Goal: Task Accomplishment & Management: Complete application form

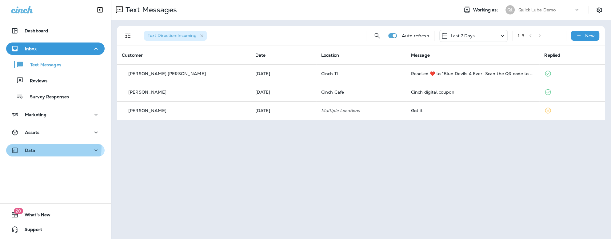
click at [36, 147] on div "Data" at bounding box center [55, 150] width 89 height 8
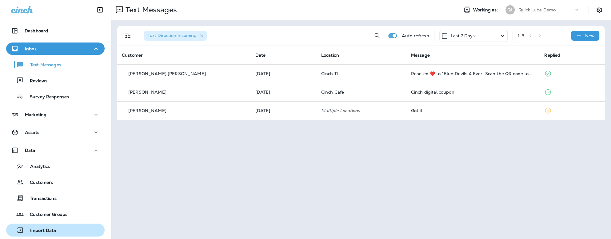
click at [57, 231] on div "Import Data" at bounding box center [56, 229] width 94 height 9
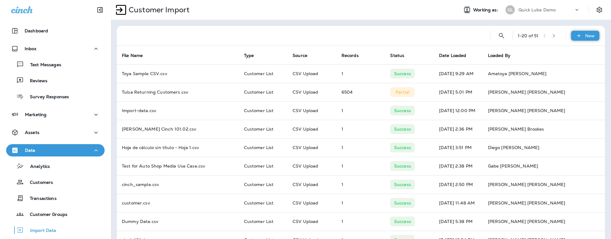
click at [380, 36] on p "New" at bounding box center [590, 35] width 10 height 5
click at [380, 53] on p "Customer list" at bounding box center [560, 52] width 29 height 5
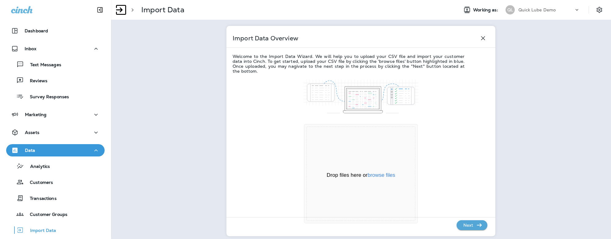
click at [380, 130] on div "Drop your files here Drop files here or browse files Powered by Uppy" at bounding box center [361, 184] width 257 height 130
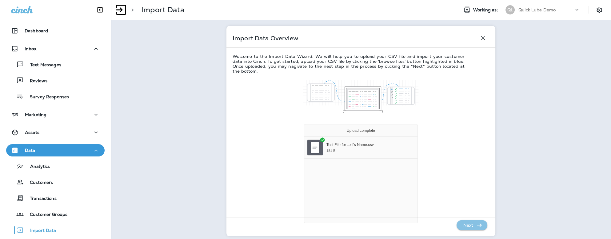
click at [380, 224] on p "Next" at bounding box center [468, 225] width 15 height 10
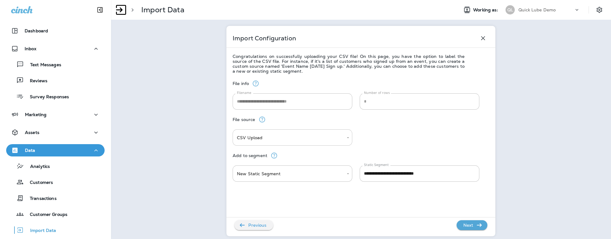
click at [283, 0] on body "**********" at bounding box center [305, 0] width 611 height 0
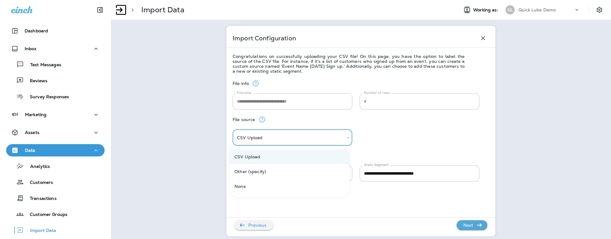
click at [283, 139] on div at bounding box center [305, 119] width 611 height 239
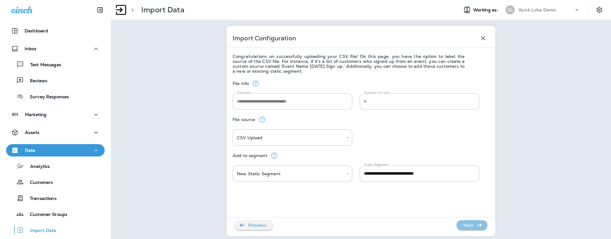
click at [380, 223] on p "Next" at bounding box center [468, 225] width 15 height 10
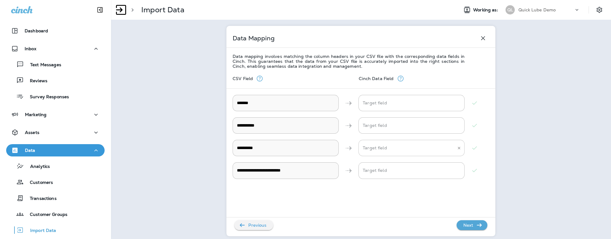
click at [374, 148] on input "Target field" at bounding box center [406, 147] width 91 height 11
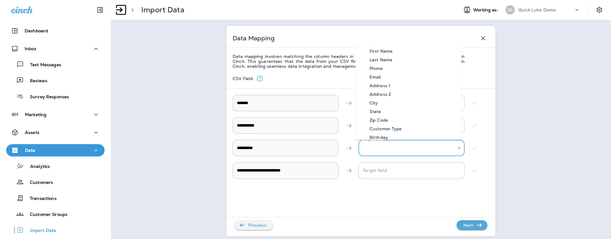
click at [379, 72] on li "Phone" at bounding box center [408, 68] width 106 height 9
type input "*****"
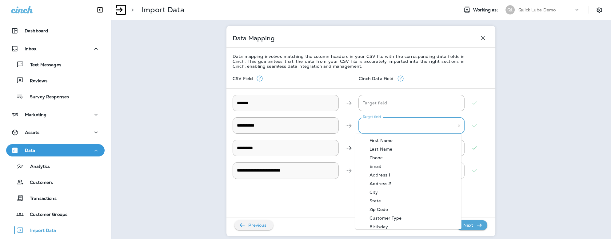
click at [376, 127] on input "Target field" at bounding box center [406, 125] width 91 height 11
click at [380, 149] on div "Last Name" at bounding box center [380, 148] width 41 height 5
type input "*********"
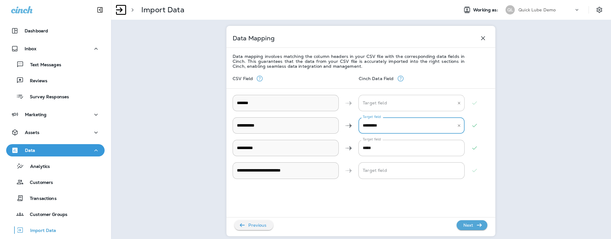
click at [377, 104] on input "Target field" at bounding box center [406, 103] width 91 height 11
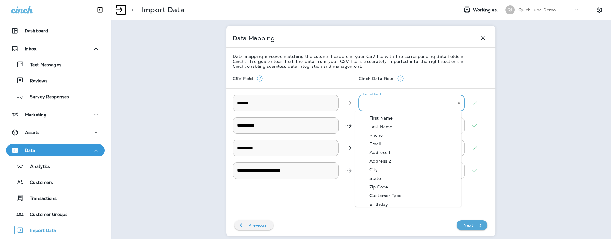
click at [380, 116] on div "First Name" at bounding box center [381, 117] width 42 height 5
type input "**********"
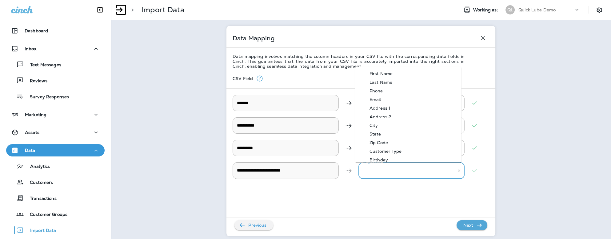
click at [380, 174] on input "Target field" at bounding box center [406, 170] width 91 height 11
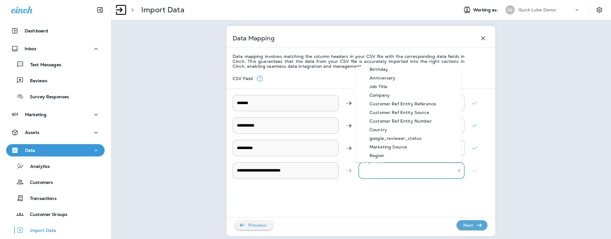
scroll to position [325, 0]
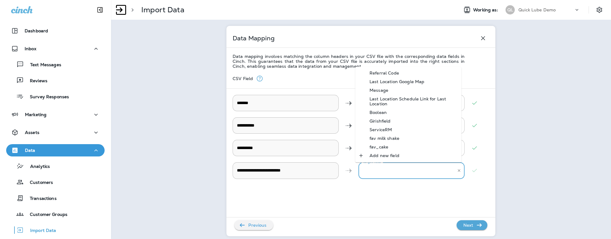
click at [380, 155] on div "Add new field" at bounding box center [384, 155] width 48 height 5
type input "**********"
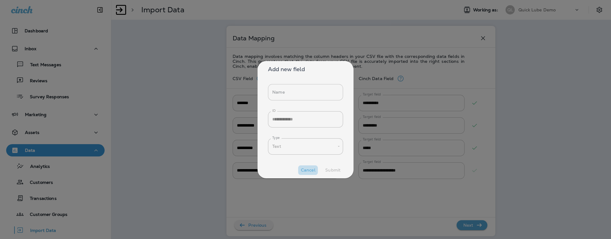
click at [310, 169] on button "Cancel" at bounding box center [308, 170] width 20 height 10
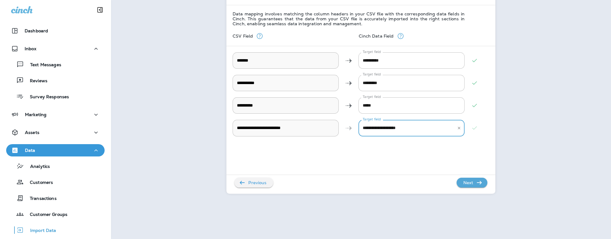
scroll to position [0, 0]
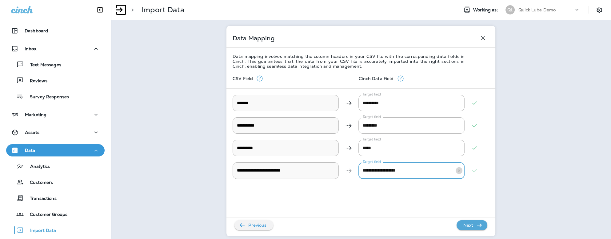
click at [380, 173] on button "Clear" at bounding box center [459, 170] width 7 height 7
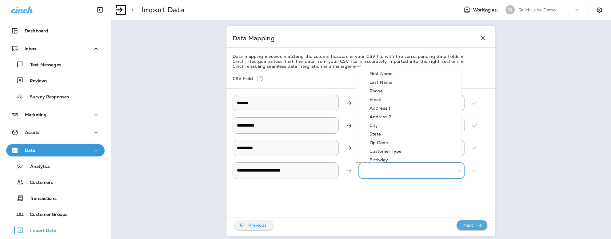
click at [375, 171] on input "Target field" at bounding box center [406, 170] width 91 height 11
click at [373, 98] on div "Email" at bounding box center [375, 99] width 30 height 5
type input "*****"
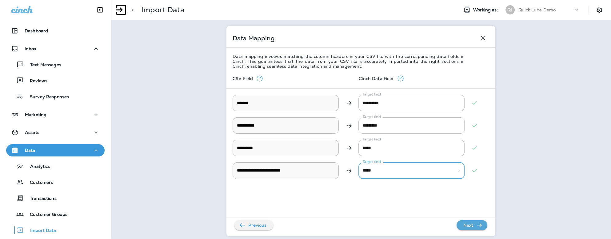
click at [380, 225] on p "Next" at bounding box center [468, 225] width 15 height 10
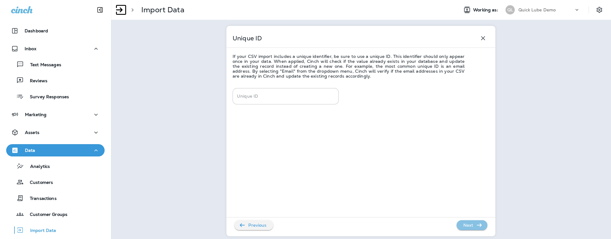
click at [380, 224] on p "Next" at bounding box center [468, 225] width 15 height 10
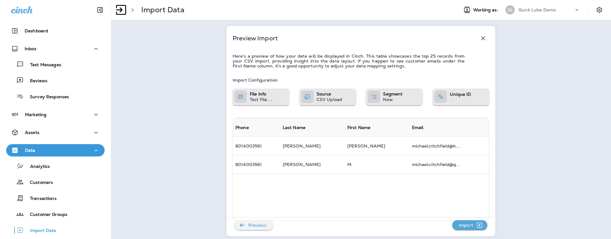
click at [380, 224] on p "Import" at bounding box center [465, 225] width 19 height 10
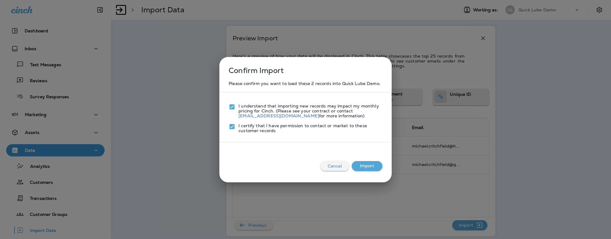
click at [370, 169] on button "Import" at bounding box center [367, 166] width 31 height 10
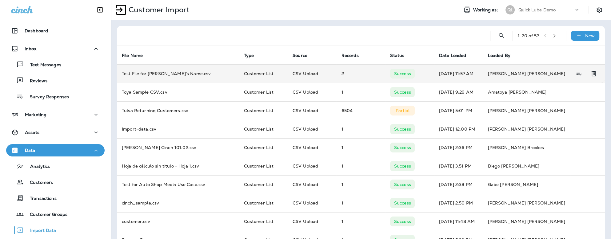
click at [153, 69] on td "Test File for Michael's Name.csv" at bounding box center [178, 73] width 122 height 18
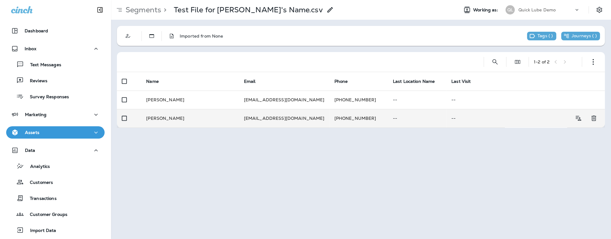
click at [158, 115] on td "Mike Critchfield" at bounding box center [190, 118] width 98 height 18
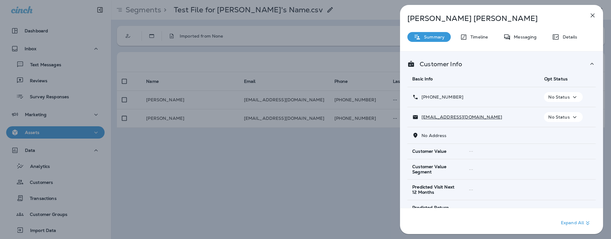
click at [380, 19] on p "Mike Critchfield" at bounding box center [491, 18] width 168 height 9
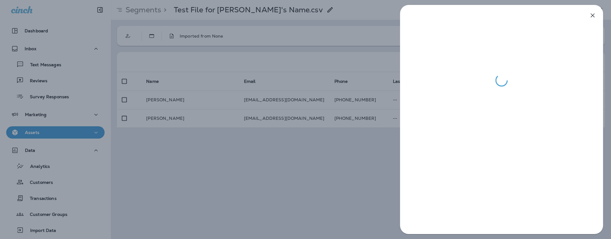
click at [349, 51] on div at bounding box center [305, 119] width 611 height 239
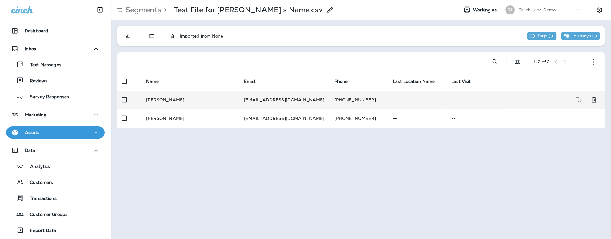
click at [192, 96] on td "M. Critchfield" at bounding box center [190, 99] width 98 height 18
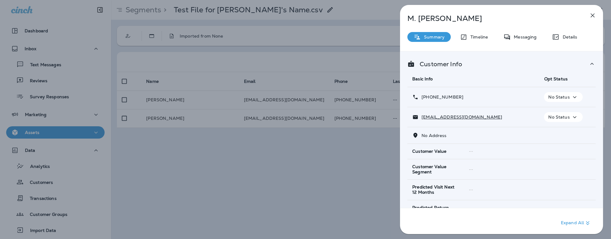
click at [380, 12] on icon "button" at bounding box center [592, 15] width 7 height 7
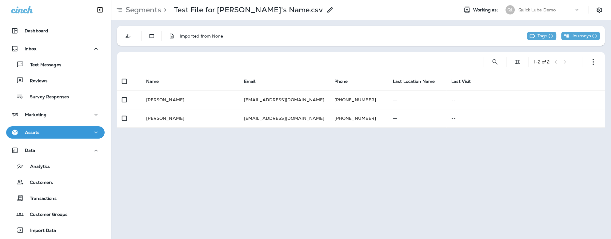
click at [120, 151] on div "Segments > Test File for Michael's Name.csv Working as: QL Quick Lube Demo Impo…" at bounding box center [361, 119] width 500 height 239
click at [215, 90] on th "Name" at bounding box center [190, 81] width 98 height 18
click at [38, 231] on p "Import Data" at bounding box center [40, 231] width 32 height 6
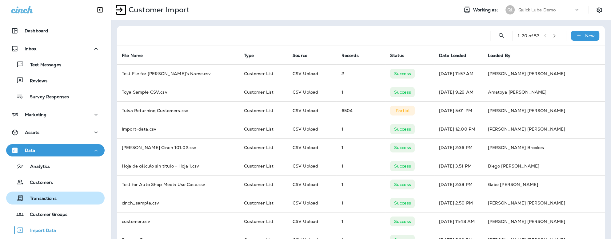
scroll to position [37, 0]
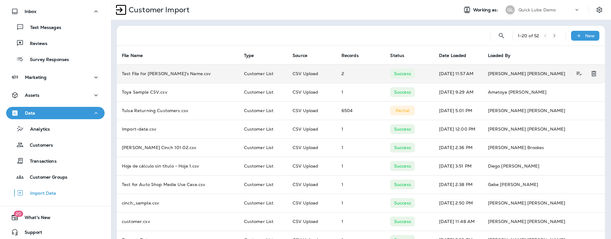
click at [380, 73] on icon "Delete" at bounding box center [593, 73] width 7 height 7
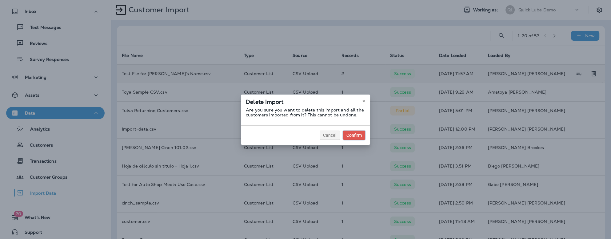
click at [350, 130] on button "Confirm" at bounding box center [354, 134] width 22 height 9
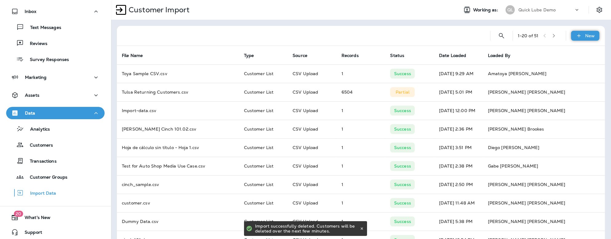
click at [380, 34] on icon at bounding box center [579, 36] width 6 height 6
click at [380, 51] on p "Customer list" at bounding box center [560, 52] width 29 height 5
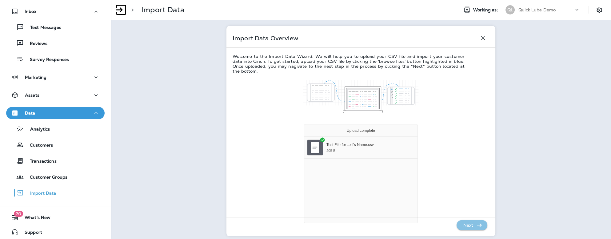
click at [380, 224] on p "Next" at bounding box center [468, 225] width 15 height 10
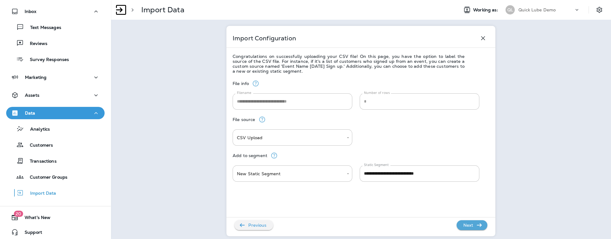
click at [380, 226] on p "Next" at bounding box center [468, 225] width 15 height 10
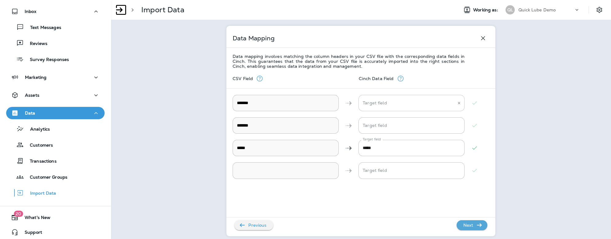
click at [367, 100] on Name "Target field" at bounding box center [406, 103] width 91 height 11
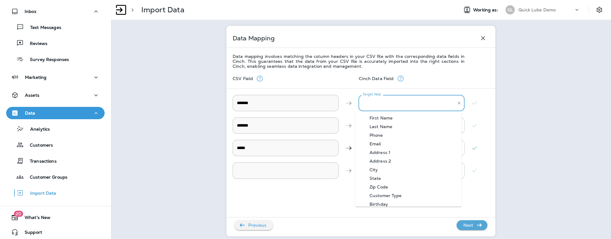
click at [377, 118] on div "First Name" at bounding box center [381, 117] width 42 height 5
type Name "**********"
click at [379, 125] on Name "Target field" at bounding box center [406, 125] width 91 height 11
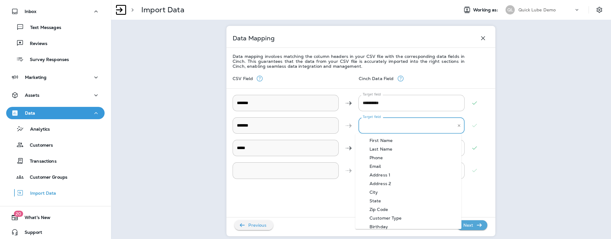
click at [380, 145] on Name-option-1 "Last Name" at bounding box center [408, 149] width 106 height 9
type Name "*********"
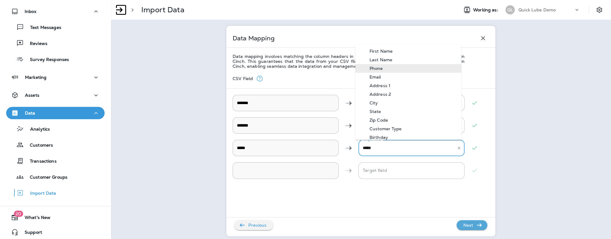
click at [380, 144] on input "*****" at bounding box center [406, 147] width 91 height 11
click at [377, 66] on div "Phone" at bounding box center [376, 68] width 32 height 5
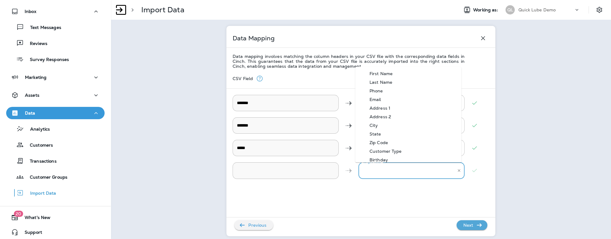
click at [380, 173] on input "Target field" at bounding box center [406, 170] width 91 height 11
click at [374, 95] on li "Email" at bounding box center [408, 99] width 106 height 9
type input "*****"
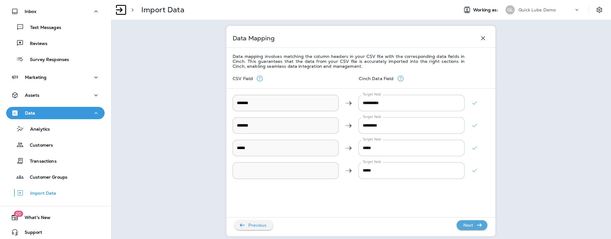
click at [380, 58] on div "**********" at bounding box center [361, 119] width 500 height 239
click at [380, 38] on icon "button" at bounding box center [482, 37] width 7 height 7
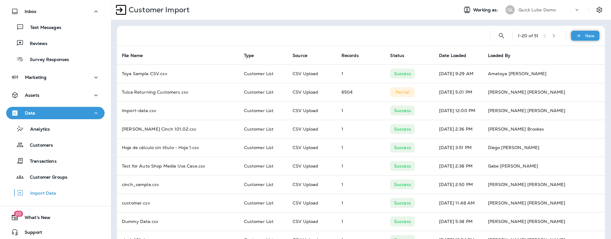
click at [380, 35] on p "New" at bounding box center [590, 35] width 10 height 5
click at [380, 50] on p "Customer list" at bounding box center [560, 52] width 29 height 5
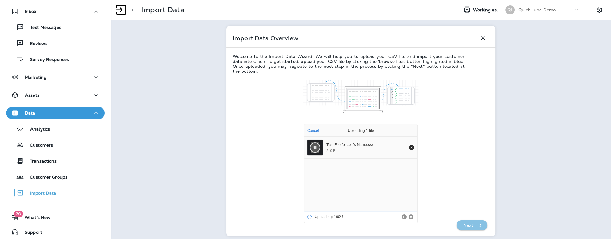
click at [380, 225] on p "Next" at bounding box center [468, 225] width 15 height 10
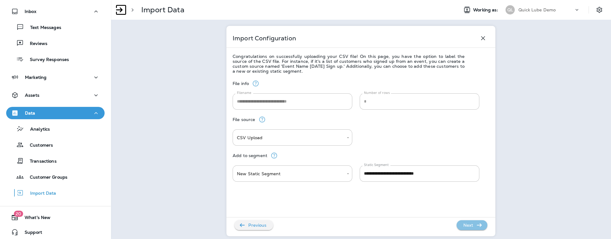
click at [380, 227] on p "Next" at bounding box center [468, 225] width 15 height 10
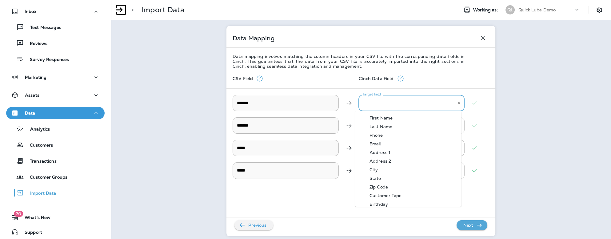
click at [369, 99] on Name "Target field" at bounding box center [406, 103] width 91 height 11
click at [380, 117] on div "First Name" at bounding box center [381, 117] width 42 height 5
type Name "**********"
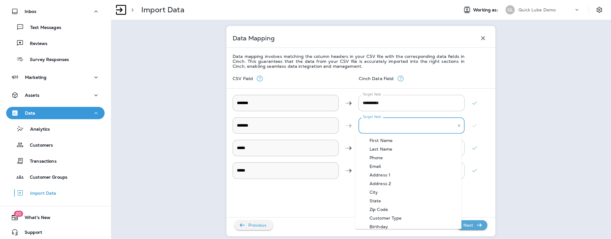
click at [380, 123] on Name "Target field" at bounding box center [406, 125] width 91 height 11
click at [380, 146] on div "Last Name" at bounding box center [380, 148] width 41 height 5
type Name "*********"
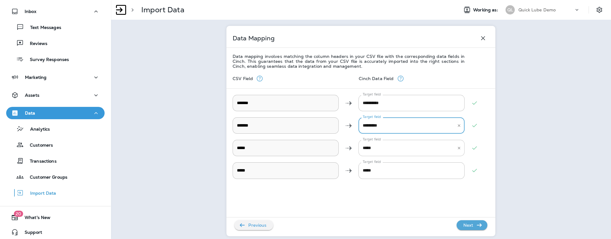
click at [380, 153] on div "***** Target field" at bounding box center [412, 148] width 106 height 16
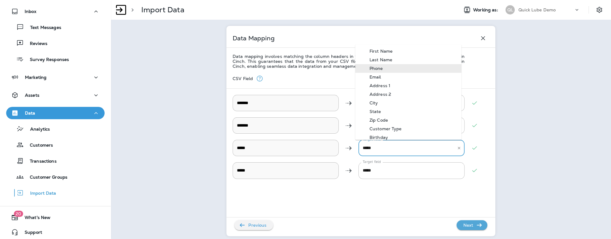
click at [374, 67] on div "Phone" at bounding box center [376, 68] width 32 height 5
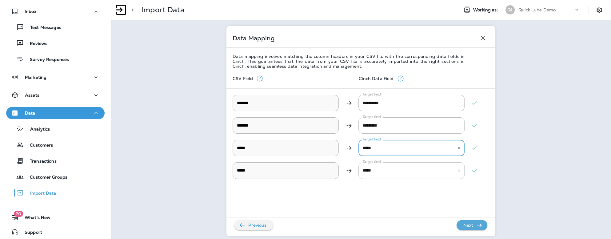
click at [380, 170] on input "*****" at bounding box center [406, 170] width 91 height 11
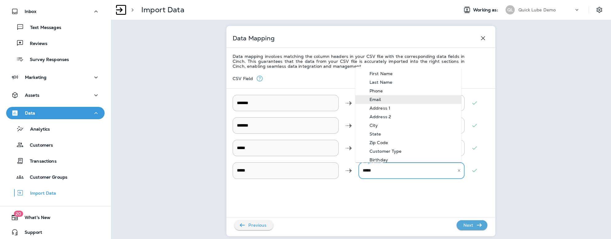
click at [377, 98] on div "Email" at bounding box center [375, 99] width 30 height 5
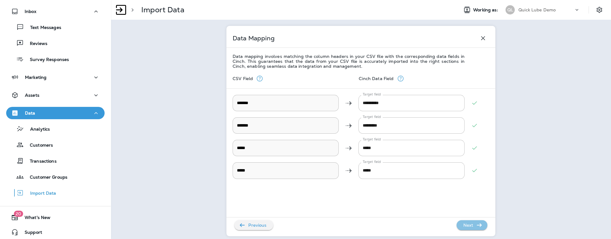
click at [380, 224] on p "Next" at bounding box center [468, 225] width 15 height 10
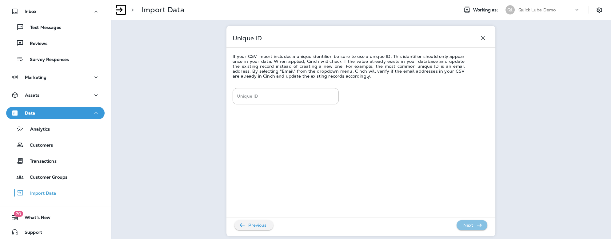
click at [380, 226] on p "Next" at bounding box center [468, 225] width 15 height 10
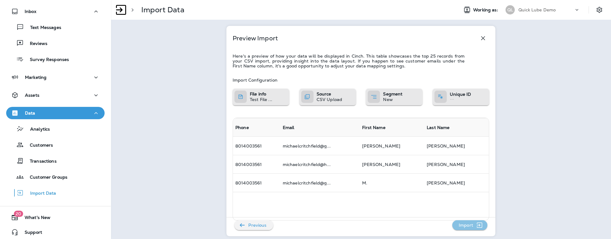
click at [380, 225] on p "Import" at bounding box center [465, 225] width 19 height 10
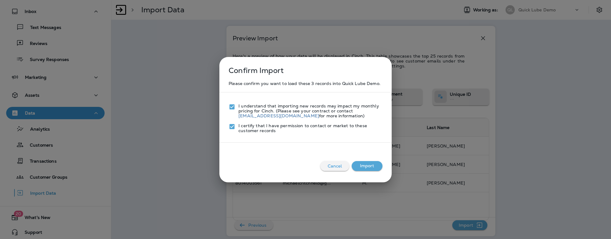
click at [368, 171] on div "Cancel Import" at bounding box center [306, 161] width 160 height 25
click at [368, 166] on button "Import" at bounding box center [367, 166] width 31 height 10
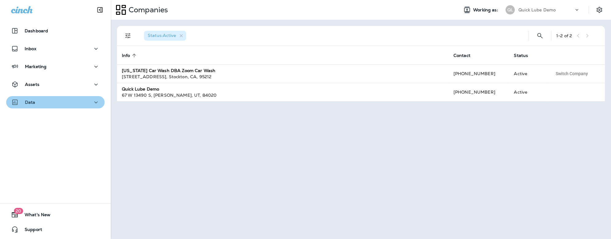
click at [65, 100] on div "Data" at bounding box center [55, 102] width 89 height 8
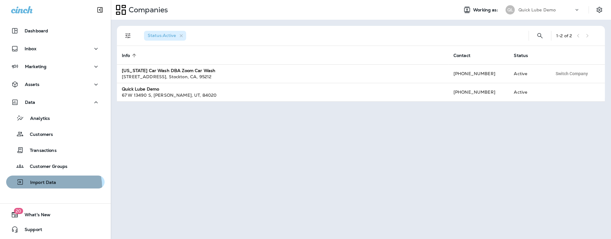
click at [46, 187] on button "Import Data" at bounding box center [55, 181] width 98 height 13
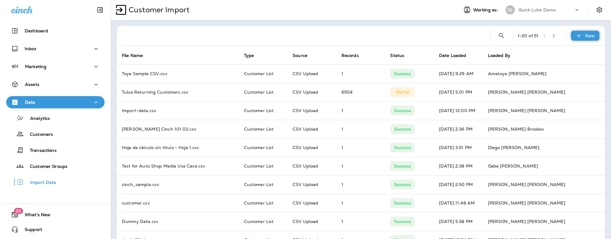
click at [578, 31] on div "New" at bounding box center [585, 36] width 28 height 10
click at [561, 52] on p "Customer list" at bounding box center [560, 52] width 29 height 5
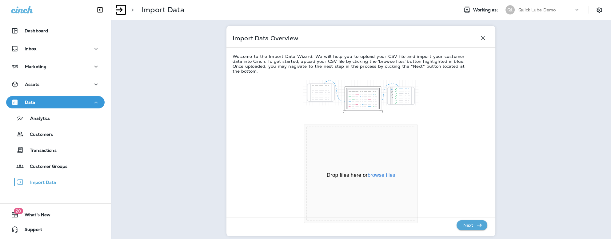
click at [402, 204] on div "Drop files here or browse files Powered by Uppy" at bounding box center [361, 173] width 109 height 94
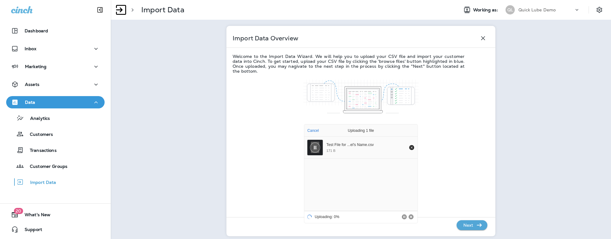
click at [462, 221] on p "Next" at bounding box center [468, 225] width 15 height 10
click at [465, 223] on p "Next" at bounding box center [468, 225] width 15 height 10
click at [135, 111] on div "> Import Data Working as: QL Quick Lube Demo Import Data Overview Welcome to th…" at bounding box center [361, 119] width 500 height 239
click at [464, 227] on p "Next" at bounding box center [468, 225] width 15 height 10
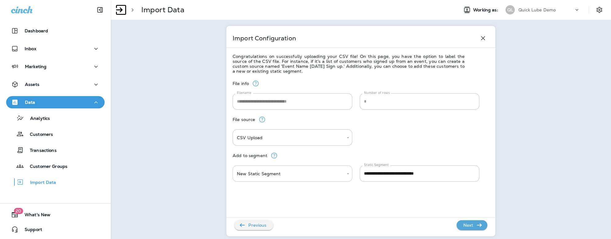
click at [334, 0] on body "**********" at bounding box center [305, 0] width 611 height 0
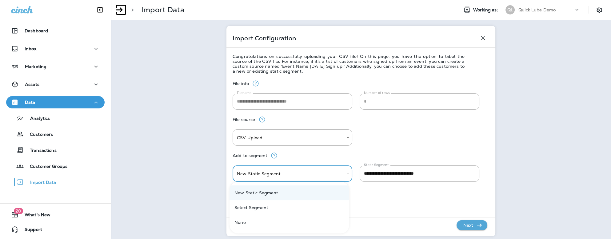
click at [333, 179] on div at bounding box center [305, 119] width 611 height 239
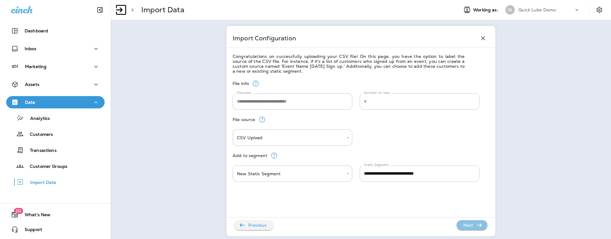
click at [476, 228] on icon "button" at bounding box center [479, 224] width 7 height 7
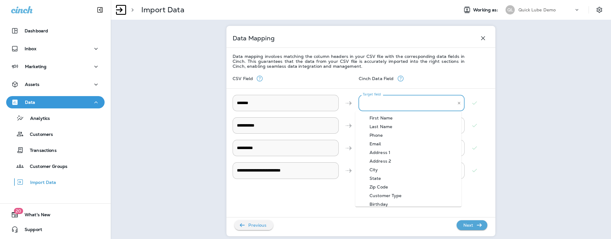
click at [376, 102] on input "Target field" at bounding box center [406, 103] width 91 height 11
click at [383, 117] on div "First Name" at bounding box center [381, 117] width 42 height 5
type input "**********"
click at [374, 121] on div "Target field Target field" at bounding box center [412, 125] width 106 height 16
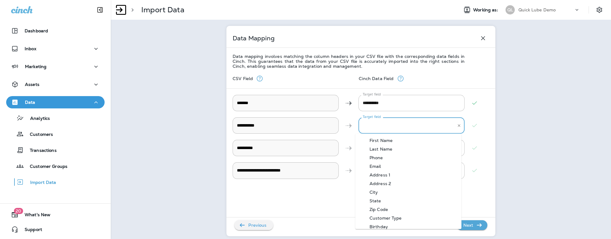
click at [385, 145] on li "Last Name" at bounding box center [408, 149] width 106 height 9
type input "*********"
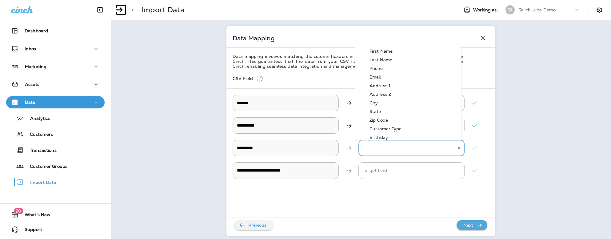
click at [361, 146] on input "Target field" at bounding box center [406, 147] width 91 height 11
click at [374, 70] on div "Phone" at bounding box center [376, 68] width 32 height 5
type input "*****"
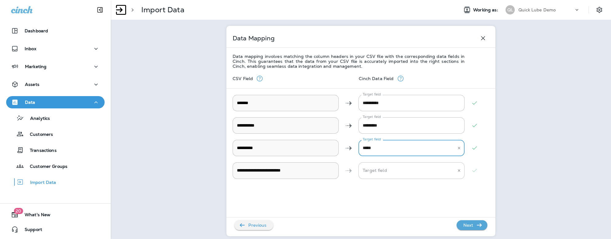
click at [369, 170] on input "Target field" at bounding box center [406, 170] width 91 height 11
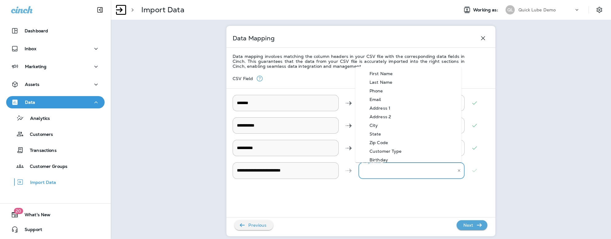
click at [374, 97] on div "Email" at bounding box center [375, 99] width 30 height 5
type input "*****"
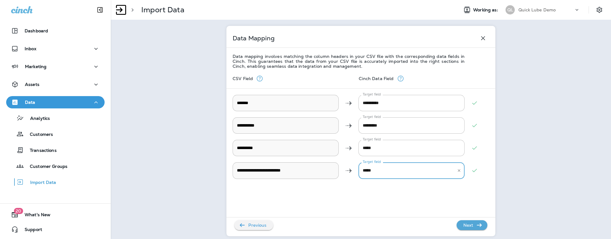
click at [469, 224] on p "Next" at bounding box center [468, 225] width 15 height 10
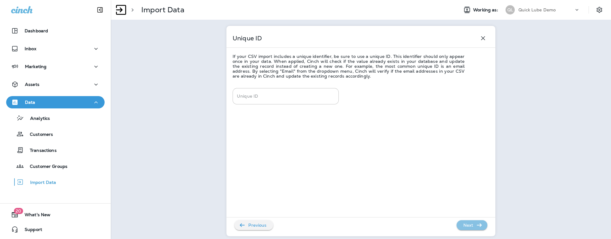
click at [468, 225] on p "Next" at bounding box center [468, 225] width 15 height 10
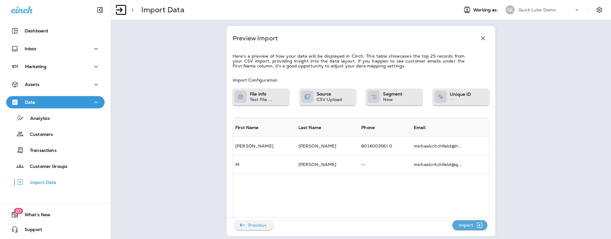
click at [359, 168] on td "--" at bounding box center [385, 164] width 53 height 18
drag, startPoint x: 327, startPoint y: 165, endPoint x: 348, endPoint y: 129, distance: 42.1
click at [332, 154] on tbody "[PERSON_NAME] 8014003561.0 michaelcritchfield@h... [PERSON_NAME] -- michaelcrit…" at bounding box center [361, 155] width 256 height 37
click at [479, 37] on icon "button" at bounding box center [482, 37] width 7 height 7
